Goal: Transaction & Acquisition: Purchase product/service

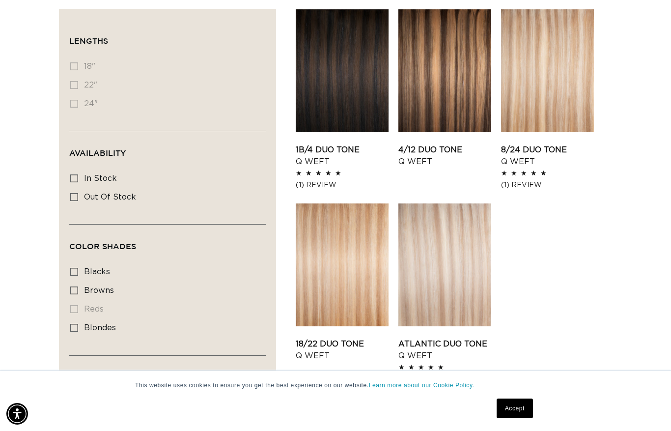
scroll to position [0, 1203]
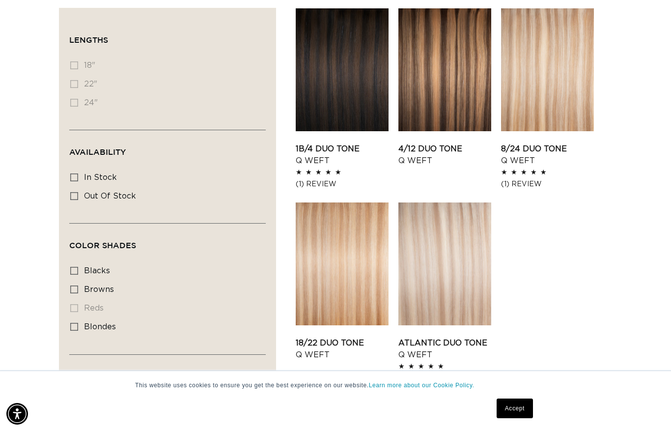
click at [67, 63] on div "Filter: Lengths (0) Lengths 18" 18" (0 products) 22" 22" (0 products) 24" Avail…" at bounding box center [167, 279] width 217 height 542
click at [69, 69] on div "Filter: Lengths (0) Lengths 18" 18" (0 products) 22" 22" (0 products) 24" Avail…" at bounding box center [167, 279] width 217 height 542
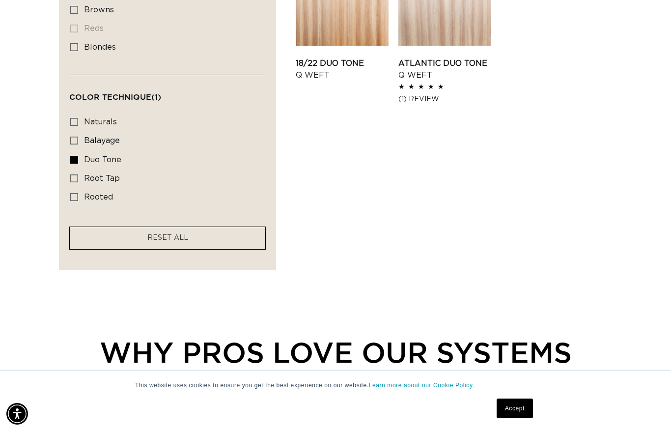
scroll to position [0, 0]
click at [70, 119] on icon at bounding box center [74, 122] width 8 height 8
click at [70, 119] on input "naturals naturals (17 products)" at bounding box center [74, 122] width 8 height 8
checkbox input "true"
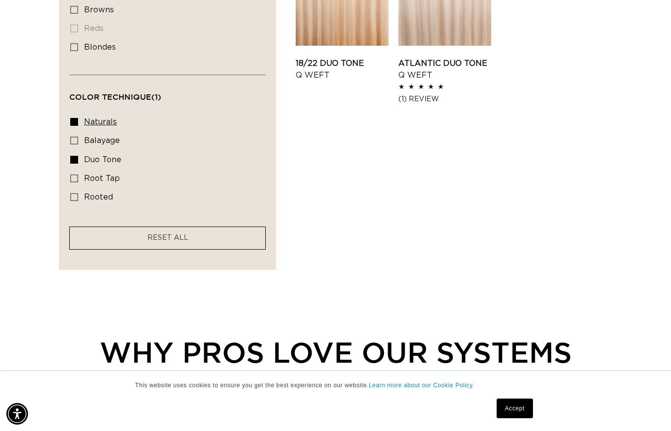
scroll to position [0, 602]
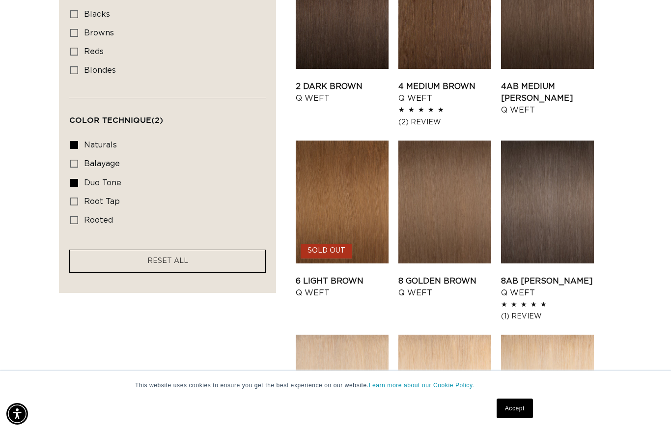
click at [62, 218] on div "Filter: Lengths (0) Lengths 18" 18" (0 products) 22" 22" (0 products) 24" Avail…" at bounding box center [167, 22] width 217 height 542
click at [100, 218] on span "rooted" at bounding box center [98, 220] width 29 height 8
click at [78, 218] on input "rooted rooted (4 products)" at bounding box center [74, 220] width 8 height 8
checkbox input "true"
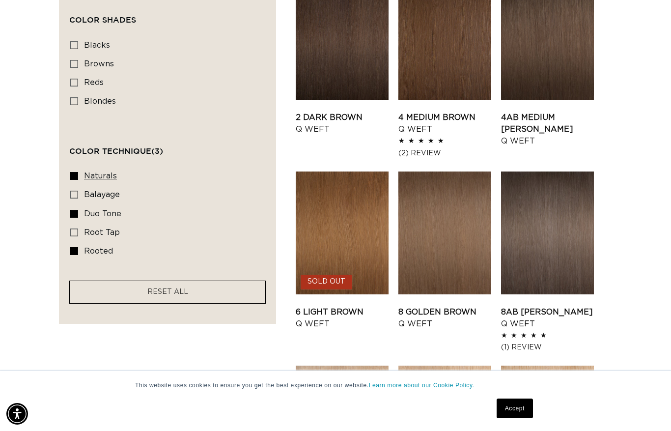
click at [78, 169] on label "naturals naturals (17 products)" at bounding box center [164, 176] width 189 height 19
click at [78, 172] on input "naturals naturals (17 products)" at bounding box center [74, 176] width 8 height 8
checkbox input "false"
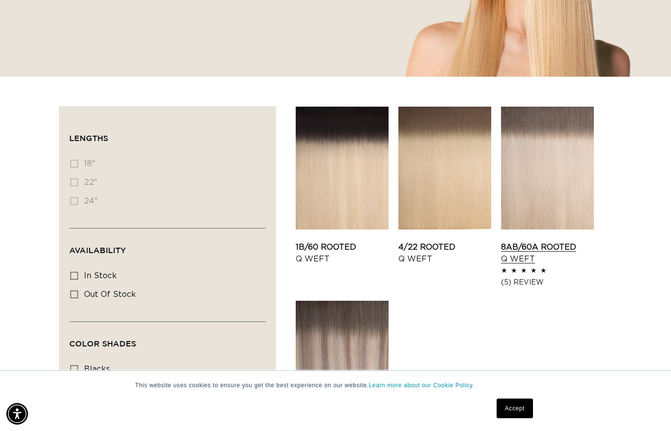
click at [569, 241] on link "8AB/60A Rooted Q Weft" at bounding box center [547, 253] width 93 height 24
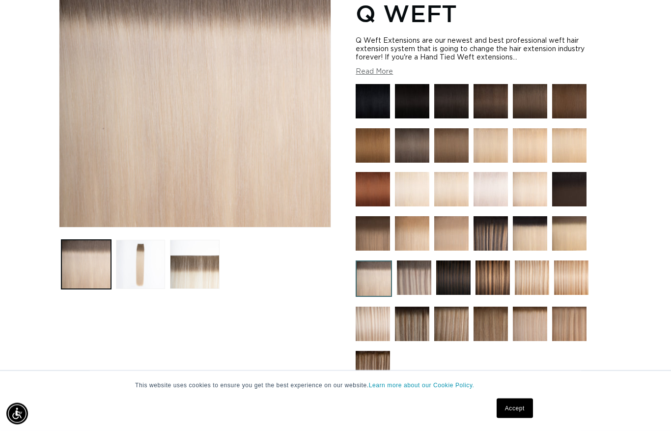
scroll to position [180, 0]
click at [186, 275] on button "Load image 3 in gallery view" at bounding box center [195, 265] width 50 height 50
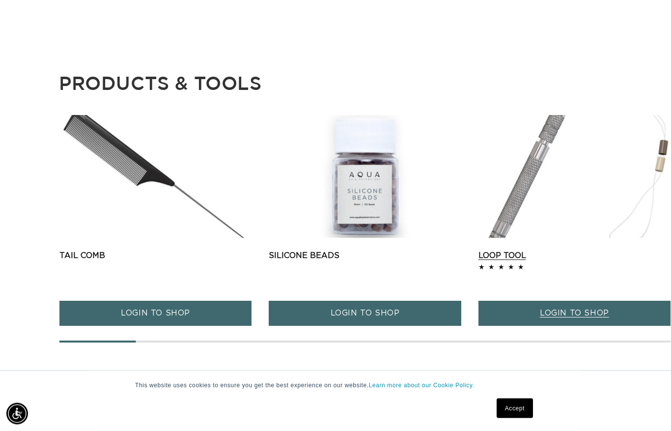
scroll to position [1247, 0]
click at [362, 250] on link "Silicone Beads" at bounding box center [365, 256] width 192 height 12
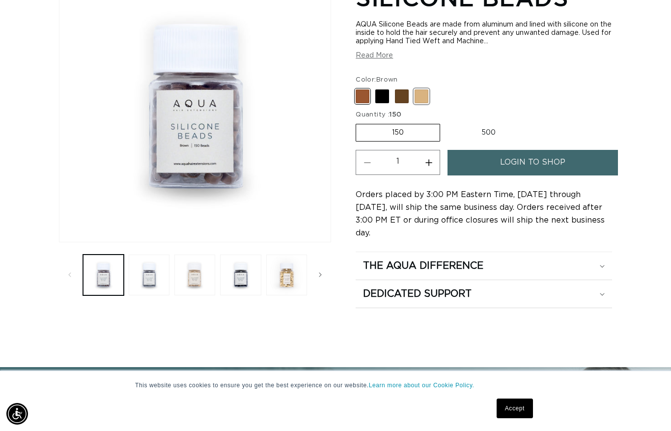
click at [428, 96] on span at bounding box center [422, 96] width 14 height 14
click at [359, 88] on input "Blonde Variant sold out or unavailable" at bounding box center [358, 87] width 0 height 0
radio input "true"
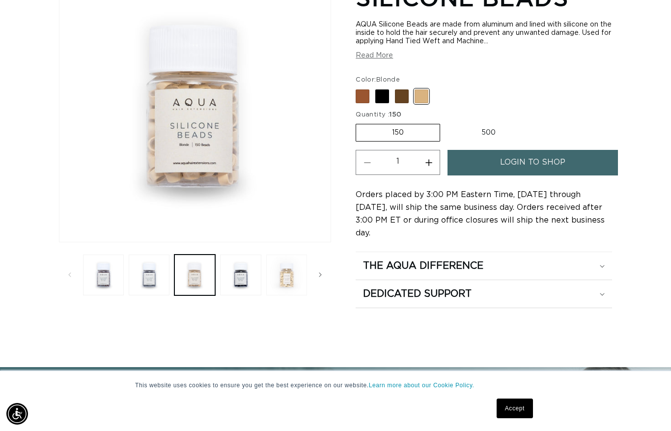
click at [294, 273] on button "Load image 5 in gallery view" at bounding box center [286, 275] width 41 height 41
